Goal: Task Accomplishment & Management: Use online tool/utility

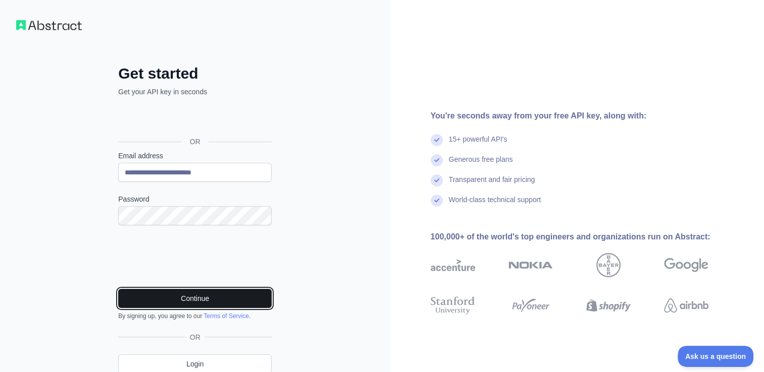
click at [163, 296] on button "Continue" at bounding box center [194, 298] width 153 height 19
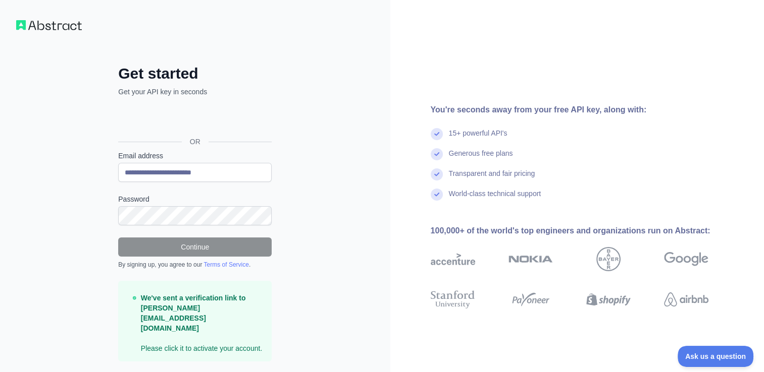
click at [636, 43] on div "You're seconds away from your free API key, along with: 15+ powerful API's Gene…" at bounding box center [577, 201] width 374 height 402
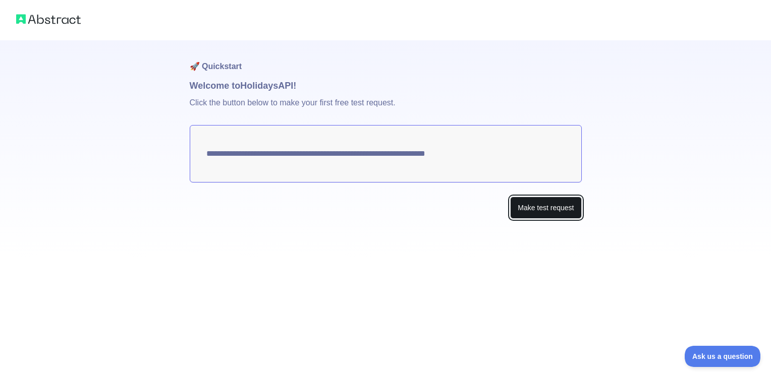
click at [541, 212] on button "Make test request" at bounding box center [545, 208] width 71 height 23
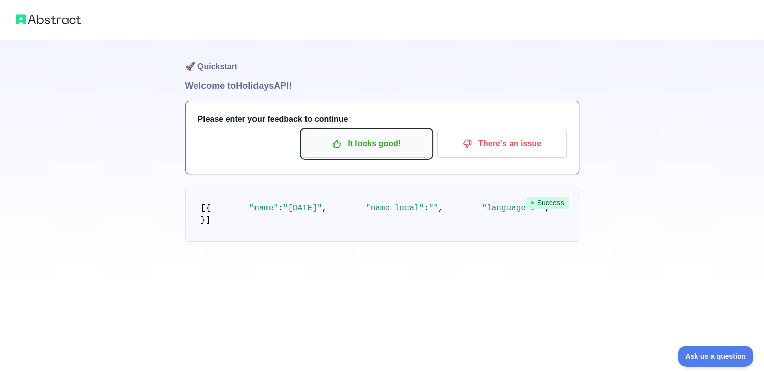
click at [394, 148] on p "It looks good!" at bounding box center [366, 143] width 114 height 17
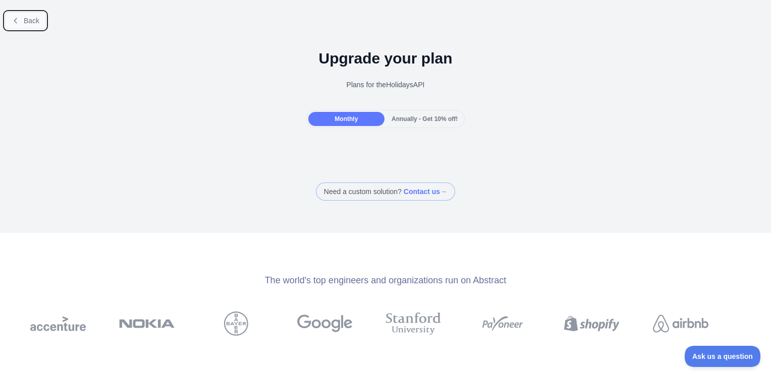
click at [38, 20] on span "Back" at bounding box center [32, 21] width 16 height 8
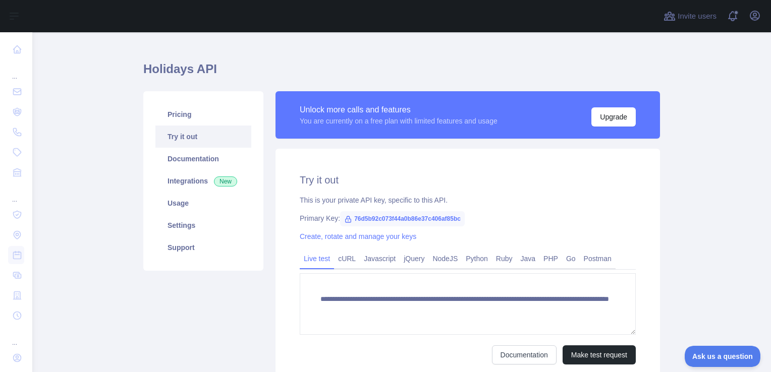
scroll to position [16, 0]
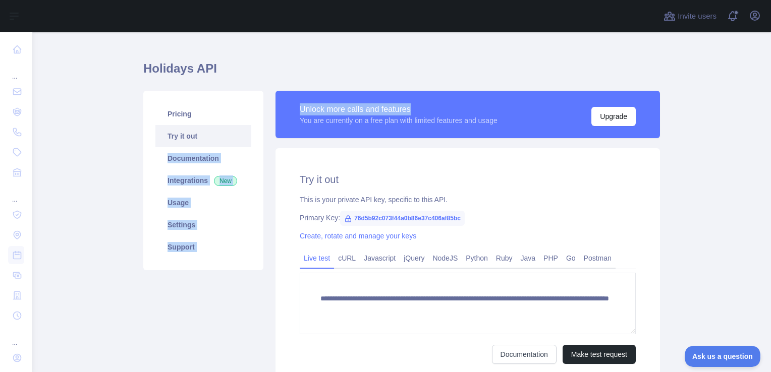
drag, startPoint x: 80, startPoint y: 157, endPoint x: 470, endPoint y: 102, distance: 393.9
click at [470, 102] on main "**********" at bounding box center [401, 202] width 739 height 340
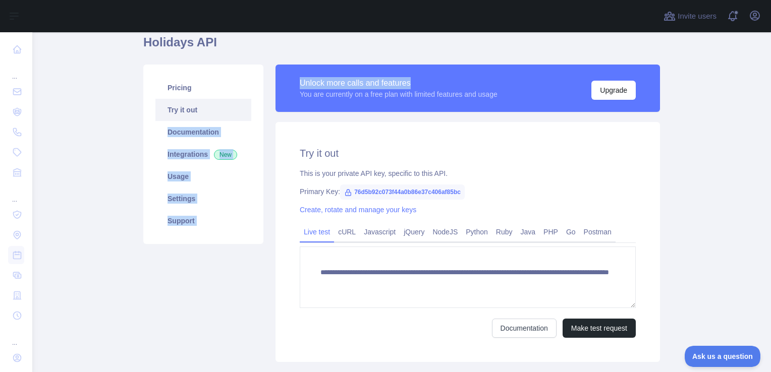
scroll to position [42, 0]
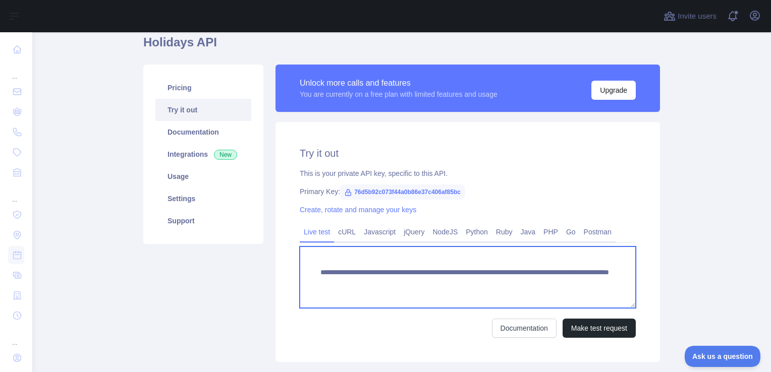
drag, startPoint x: 415, startPoint y: 294, endPoint x: 323, endPoint y: 276, distance: 93.7
drag, startPoint x: 323, startPoint y: 276, endPoint x: 312, endPoint y: 270, distance: 12.6
click at [312, 270] on textarea "**********" at bounding box center [468, 278] width 336 height 62
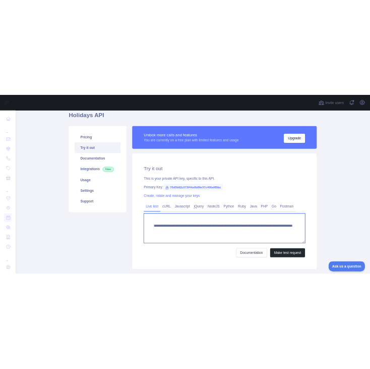
scroll to position [10, 0]
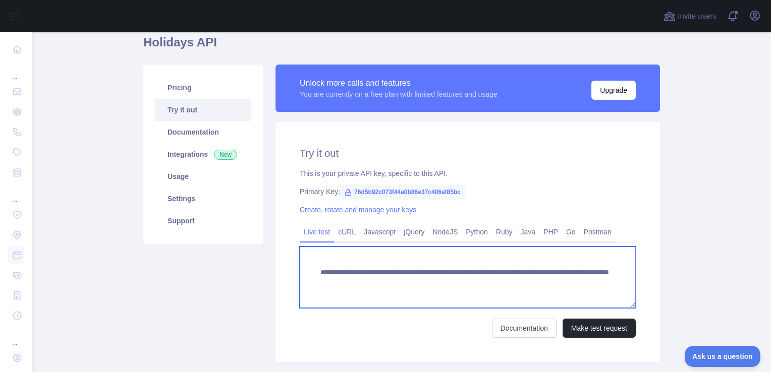
drag, startPoint x: 315, startPoint y: 272, endPoint x: 350, endPoint y: 311, distance: 52.6
click at [350, 311] on form "**********" at bounding box center [468, 292] width 336 height 91
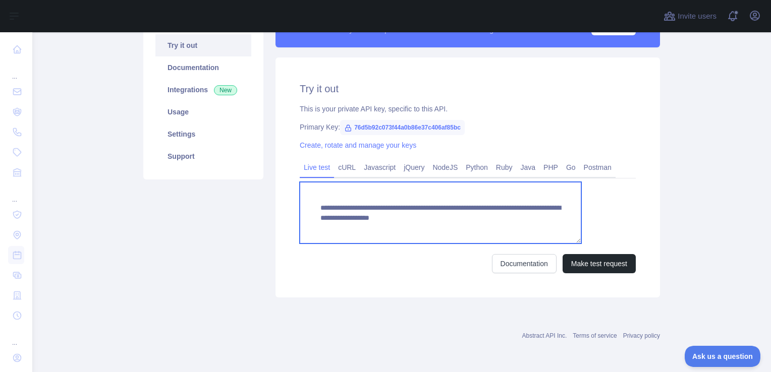
scroll to position [106, 0]
